Goal: Information Seeking & Learning: Understand process/instructions

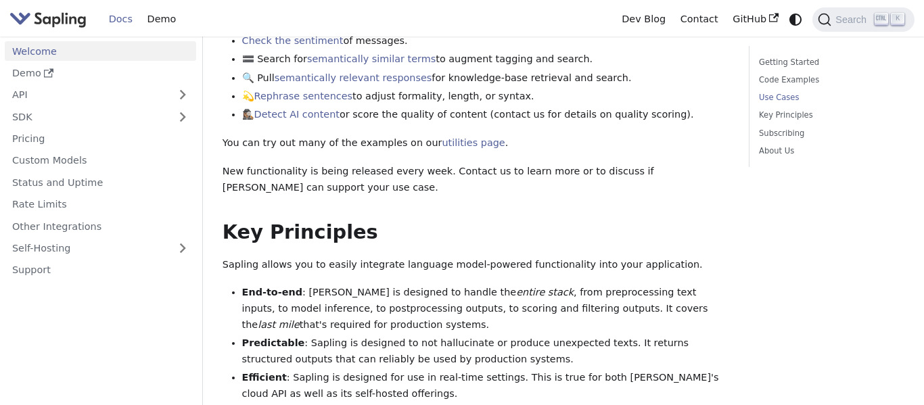
scroll to position [706, 0]
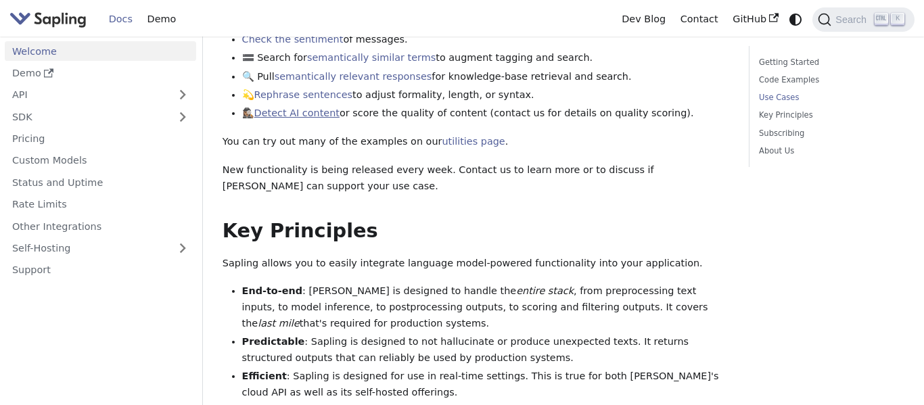
click at [304, 108] on link "Detect AI content" at bounding box center [296, 113] width 85 height 11
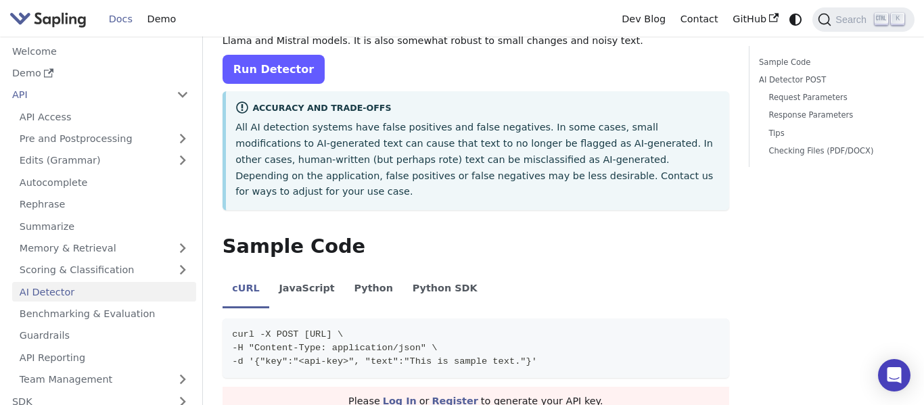
scroll to position [156, 0]
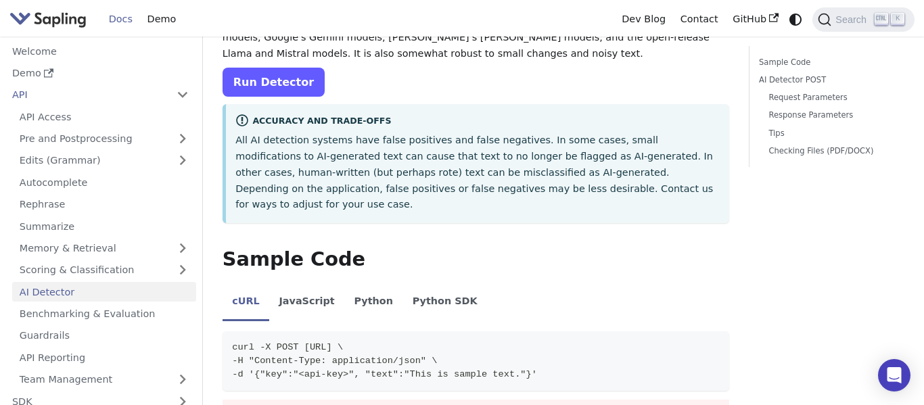
click at [250, 76] on link "Run Detector" at bounding box center [274, 82] width 102 height 29
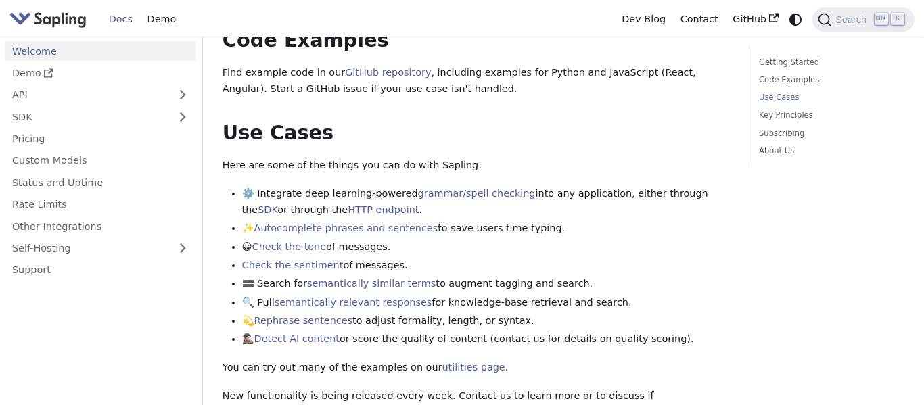
scroll to position [480, 0]
click at [323, 333] on link "Detect AI content" at bounding box center [296, 338] width 85 height 11
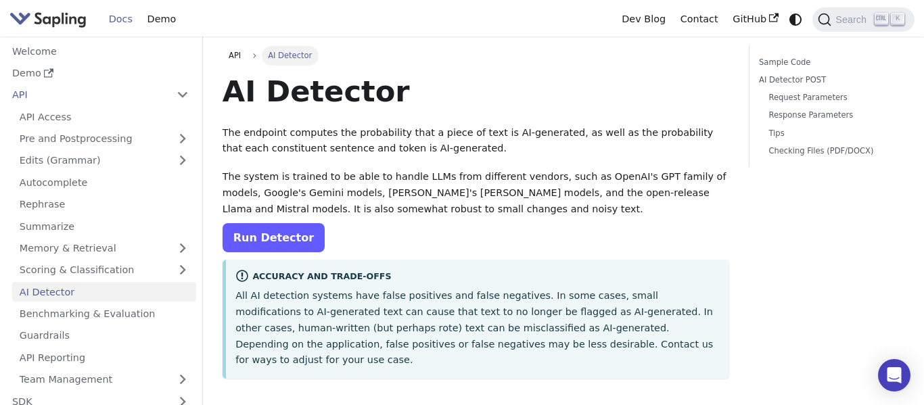
click at [244, 236] on link "Run Detector" at bounding box center [274, 237] width 102 height 29
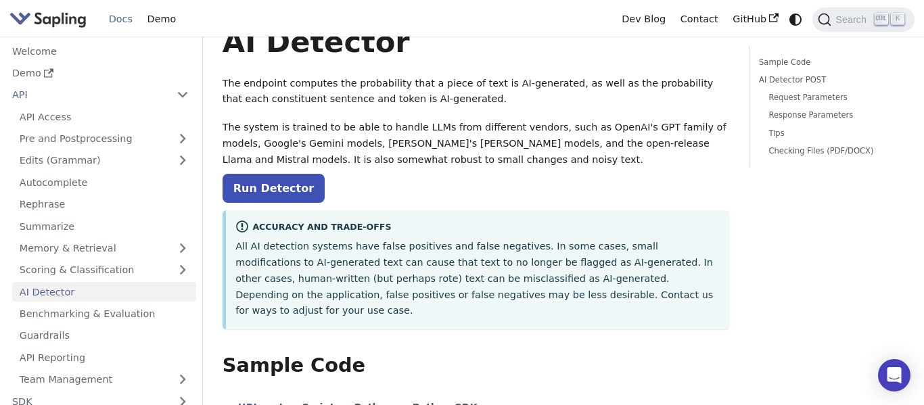
scroll to position [59, 0]
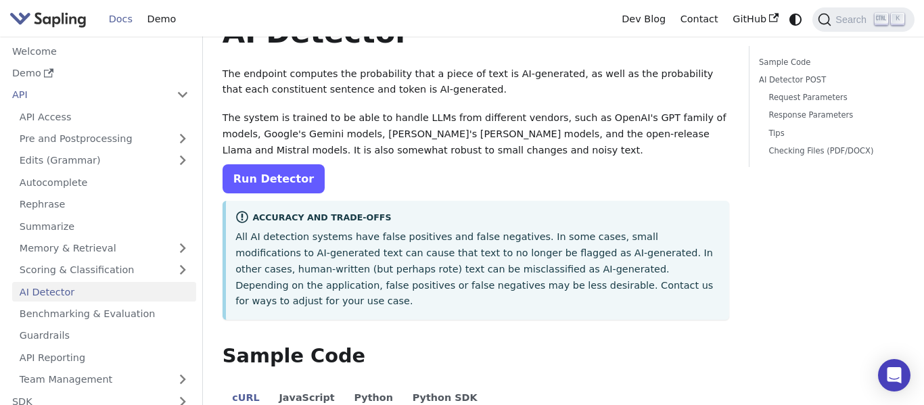
click at [282, 171] on link "Run Detector" at bounding box center [274, 178] width 102 height 29
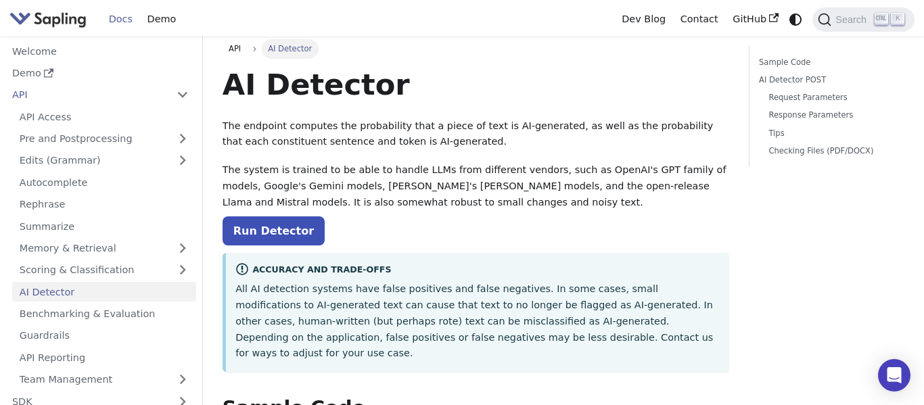
scroll to position [0, 0]
